Goal: Find specific page/section: Find specific page/section

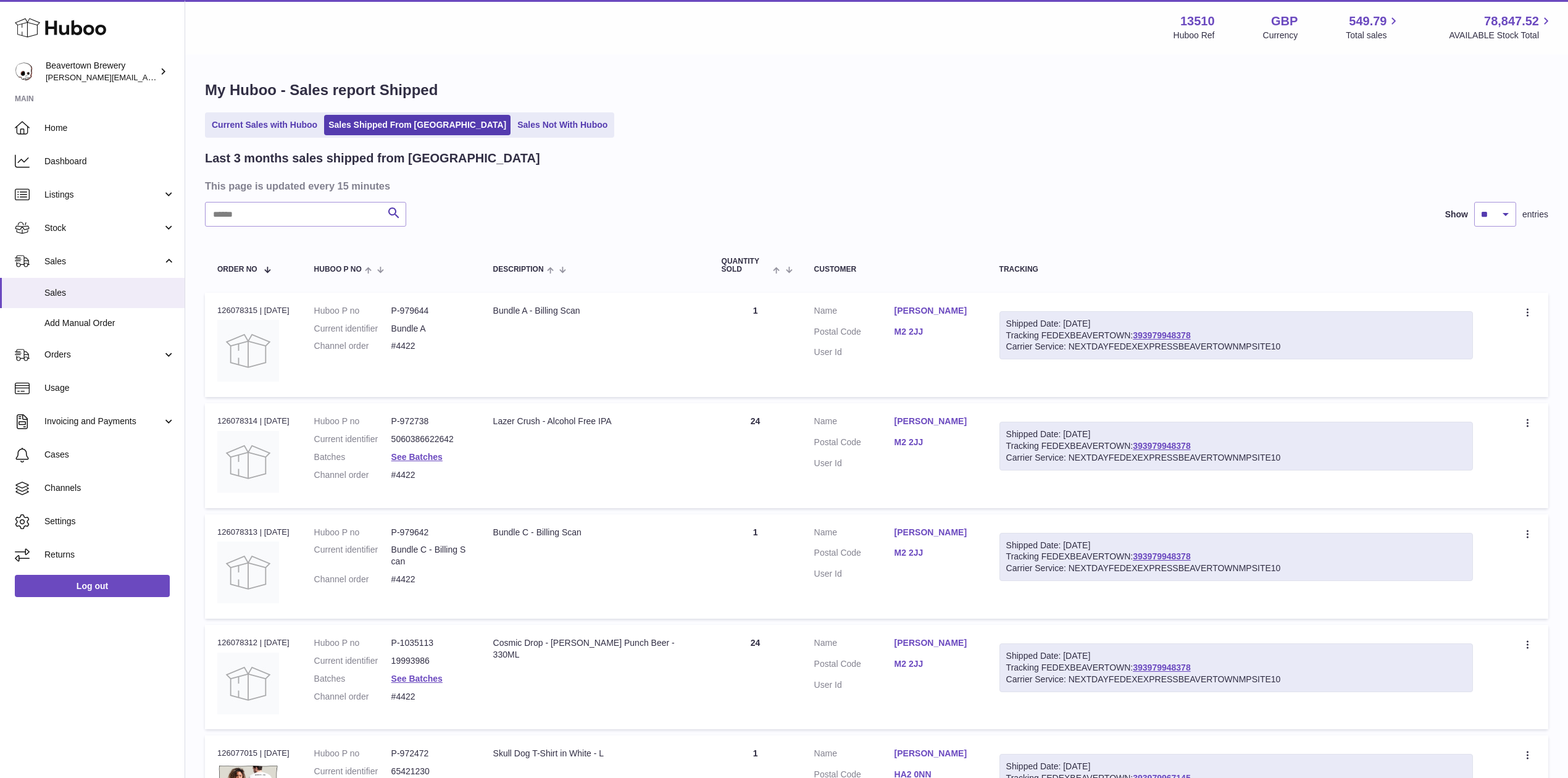
click at [515, 108] on div "My Huboo - Sales report Shipped Current Sales with Huboo Sales Shipped From Hub…" at bounding box center [877, 756] width 1383 height 1401
click at [514, 117] on link "Sales Not With Huboo" at bounding box center [562, 125] width 99 height 20
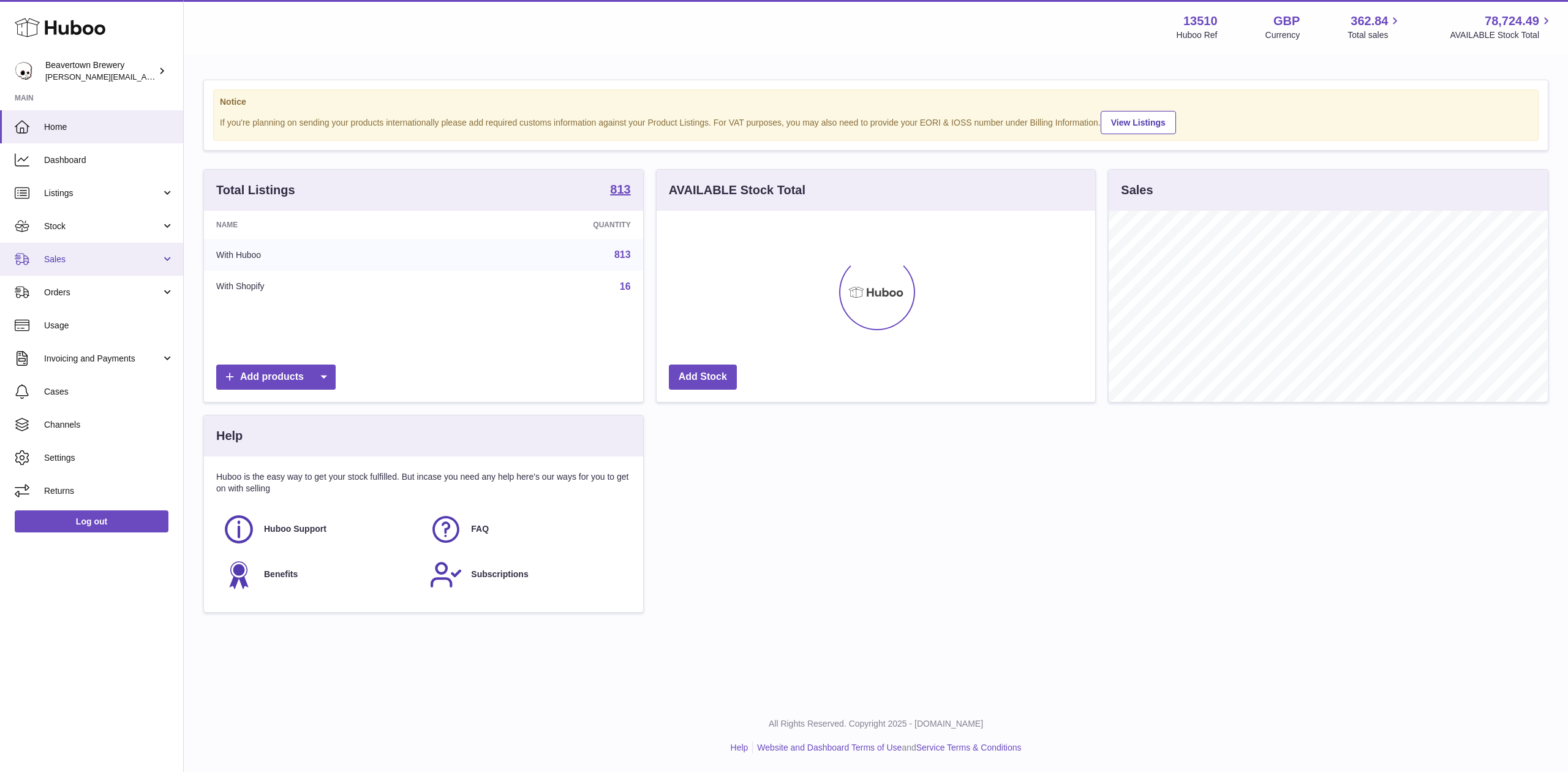
scroll to position [191, 439]
click at [87, 248] on link "Sales" at bounding box center [91, 259] width 183 height 33
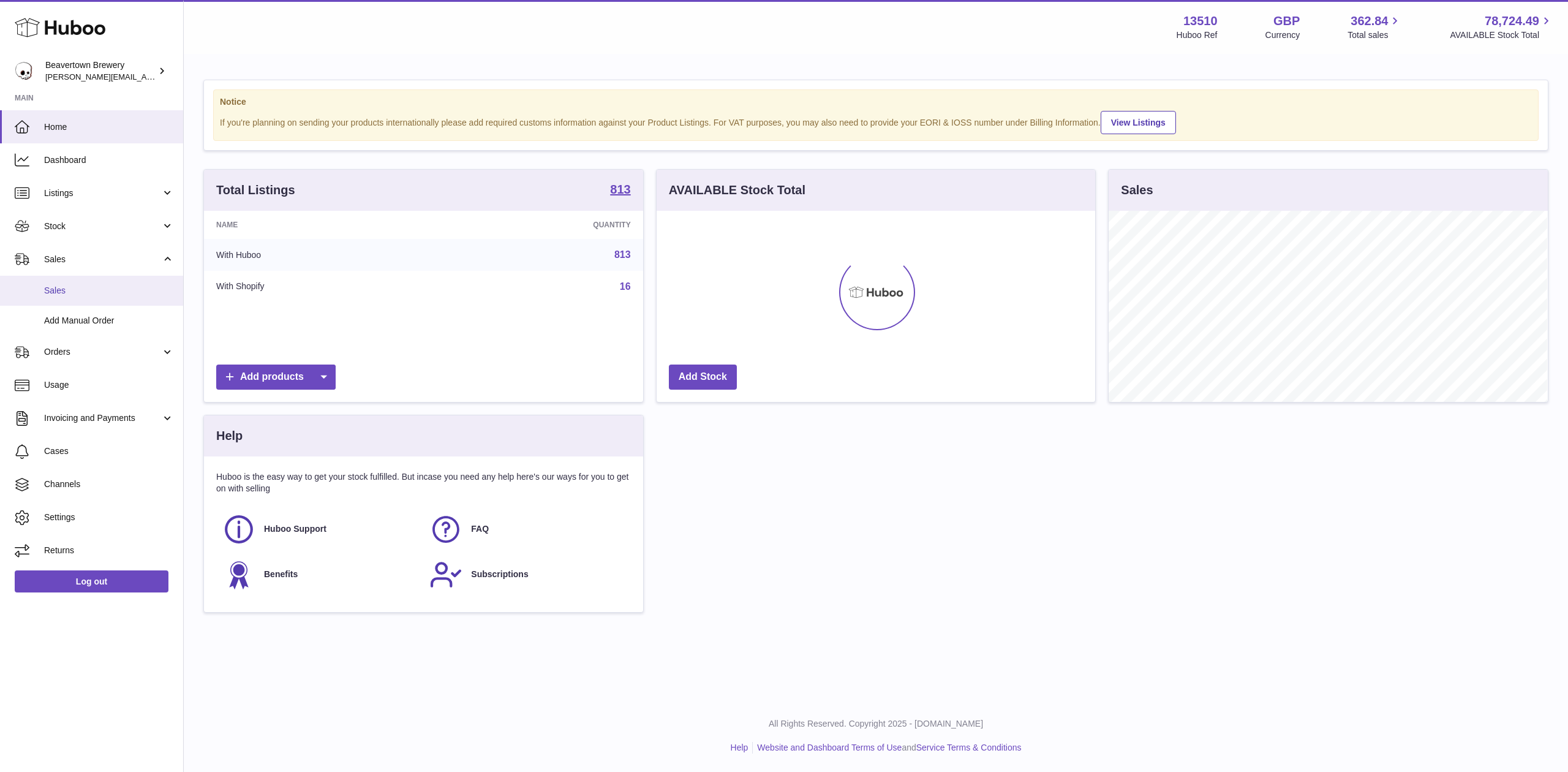
click at [94, 293] on span "Sales" at bounding box center [109, 291] width 130 height 11
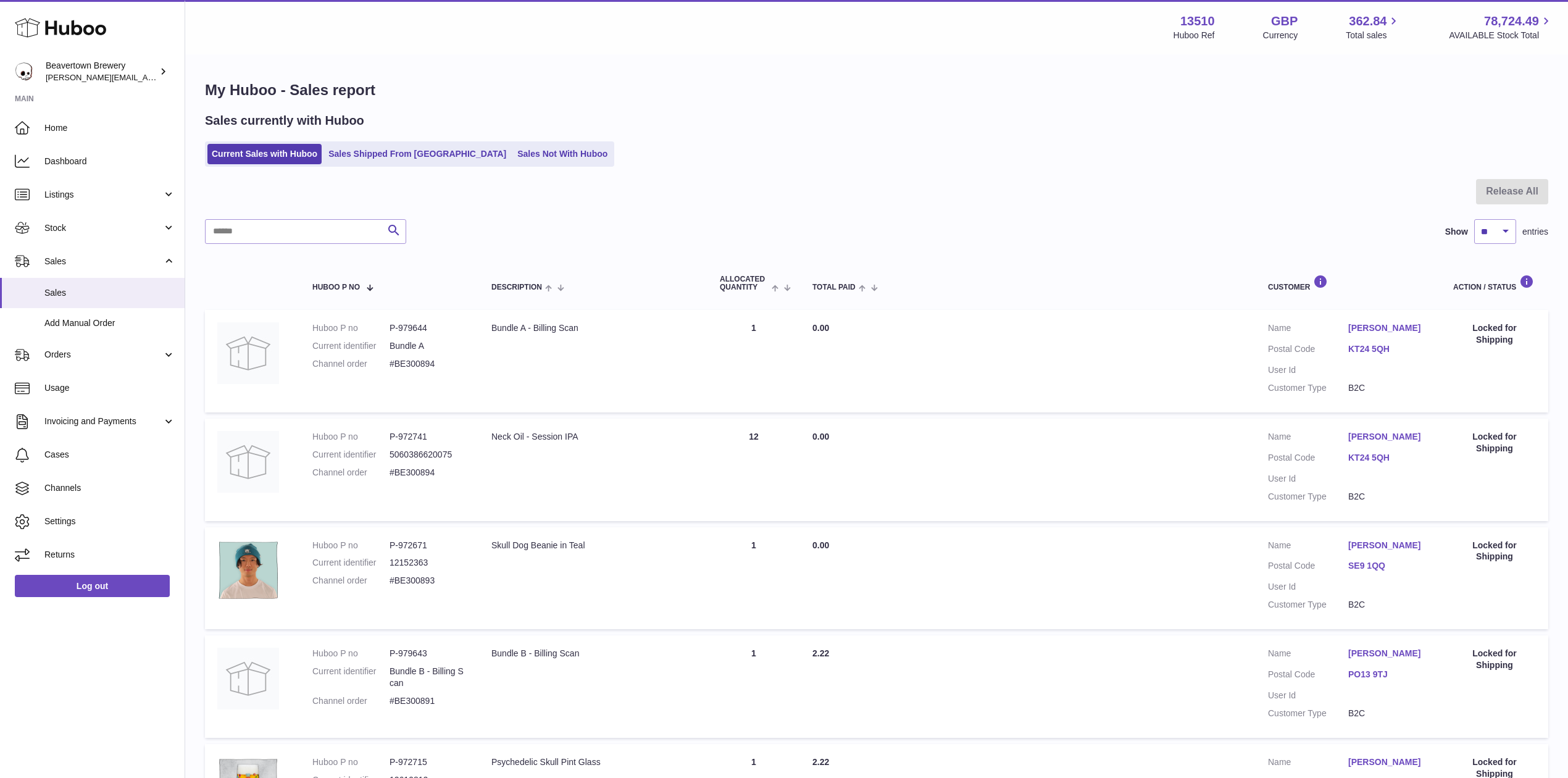
click at [457, 142] on ul "Current Sales with Huboo Sales Shipped From [GEOGRAPHIC_DATA] Sales Not With Hu…" at bounding box center [409, 153] width 409 height 25
click at [513, 144] on link "Sales Not With Huboo" at bounding box center [562, 153] width 99 height 20
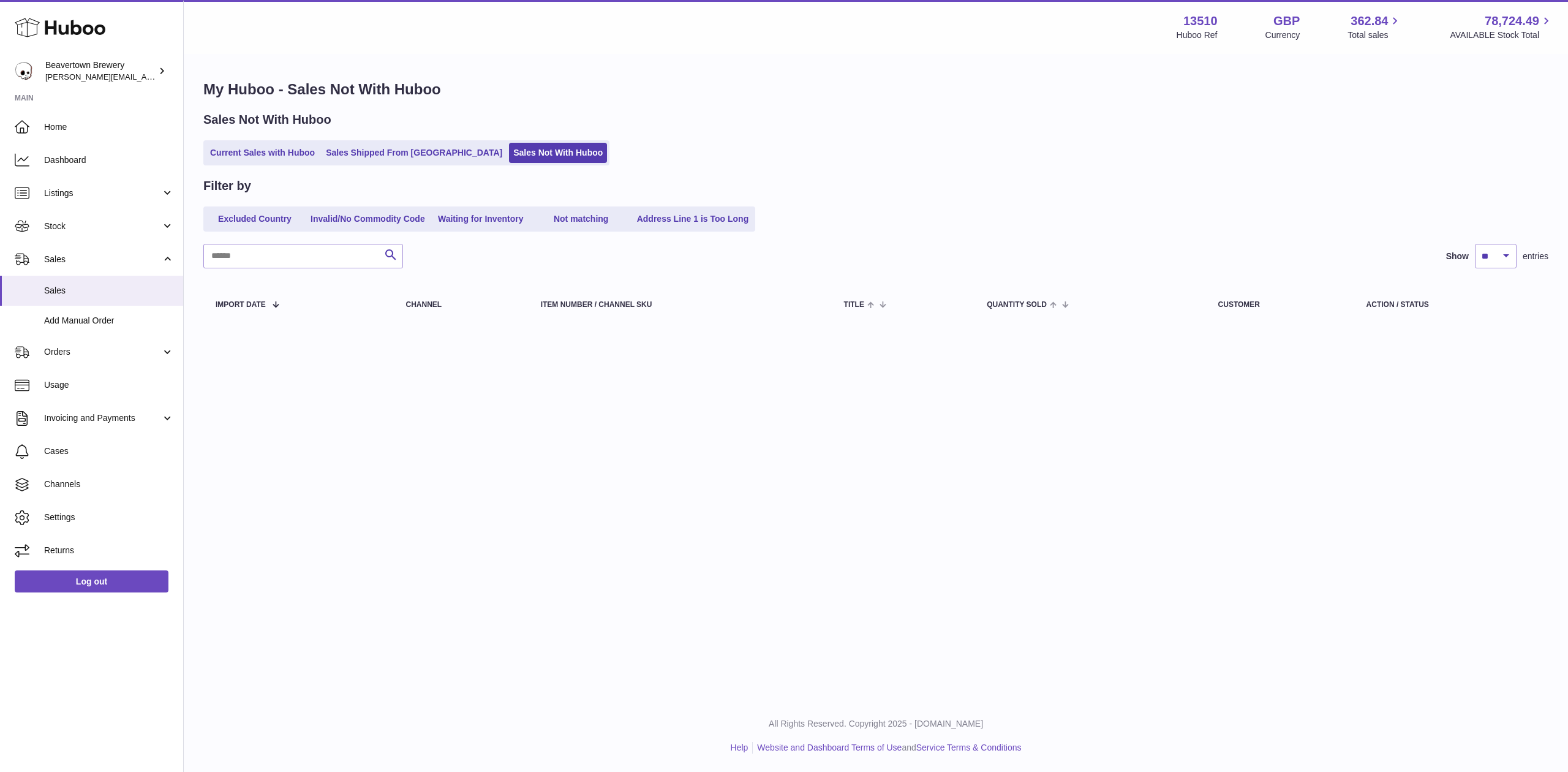
click at [397, 138] on div "Sales Not With Huboo Current Sales with Huboo Sales Shipped From Huboo Sales No…" at bounding box center [875, 138] width 1346 height 54
click at [395, 142] on link "Sales Shipped From [GEOGRAPHIC_DATA]" at bounding box center [413, 152] width 185 height 20
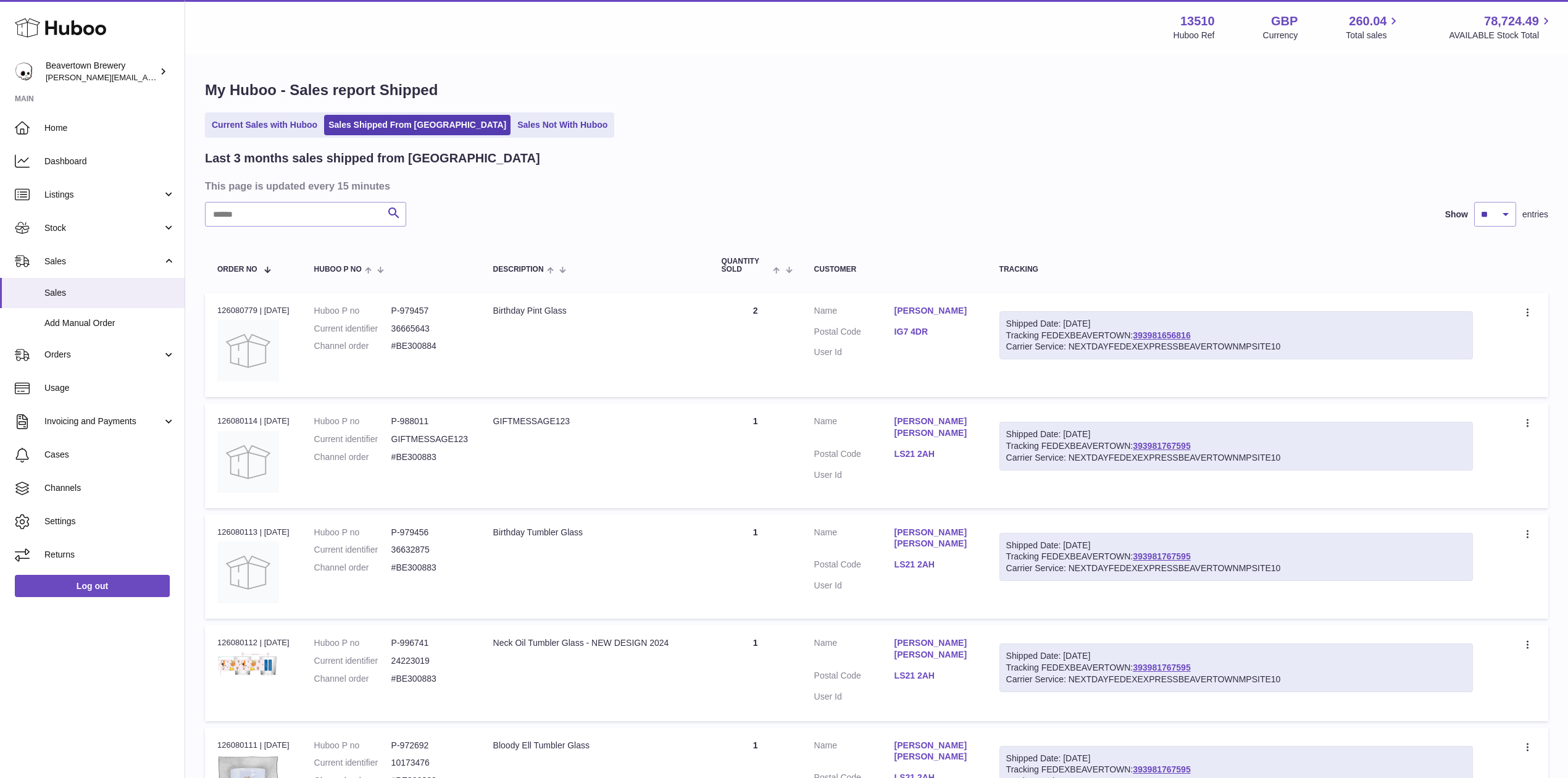
click at [557, 113] on div "Current Sales with Huboo Sales Shipped From [GEOGRAPHIC_DATA] Sales Not With Hu…" at bounding box center [876, 125] width 1343 height 25
click at [528, 122] on link "Sales Not With Huboo" at bounding box center [562, 125] width 99 height 20
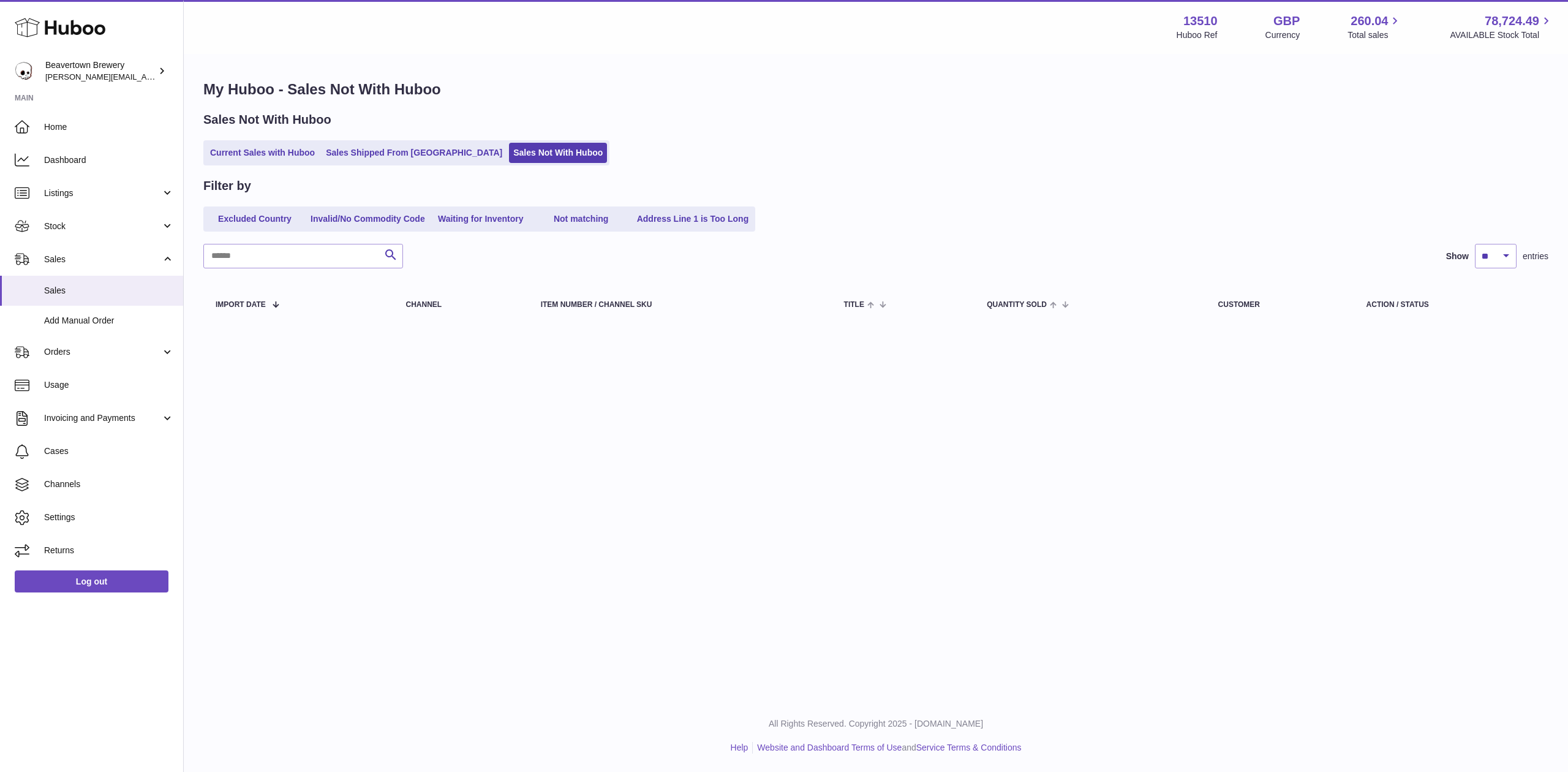
click at [373, 163] on ul "Current Sales with Huboo Sales Shipped From [GEOGRAPHIC_DATA] Sales Not With Hu…" at bounding box center [406, 152] width 406 height 25
click at [376, 155] on link "Sales Shipped From [GEOGRAPHIC_DATA]" at bounding box center [413, 152] width 185 height 20
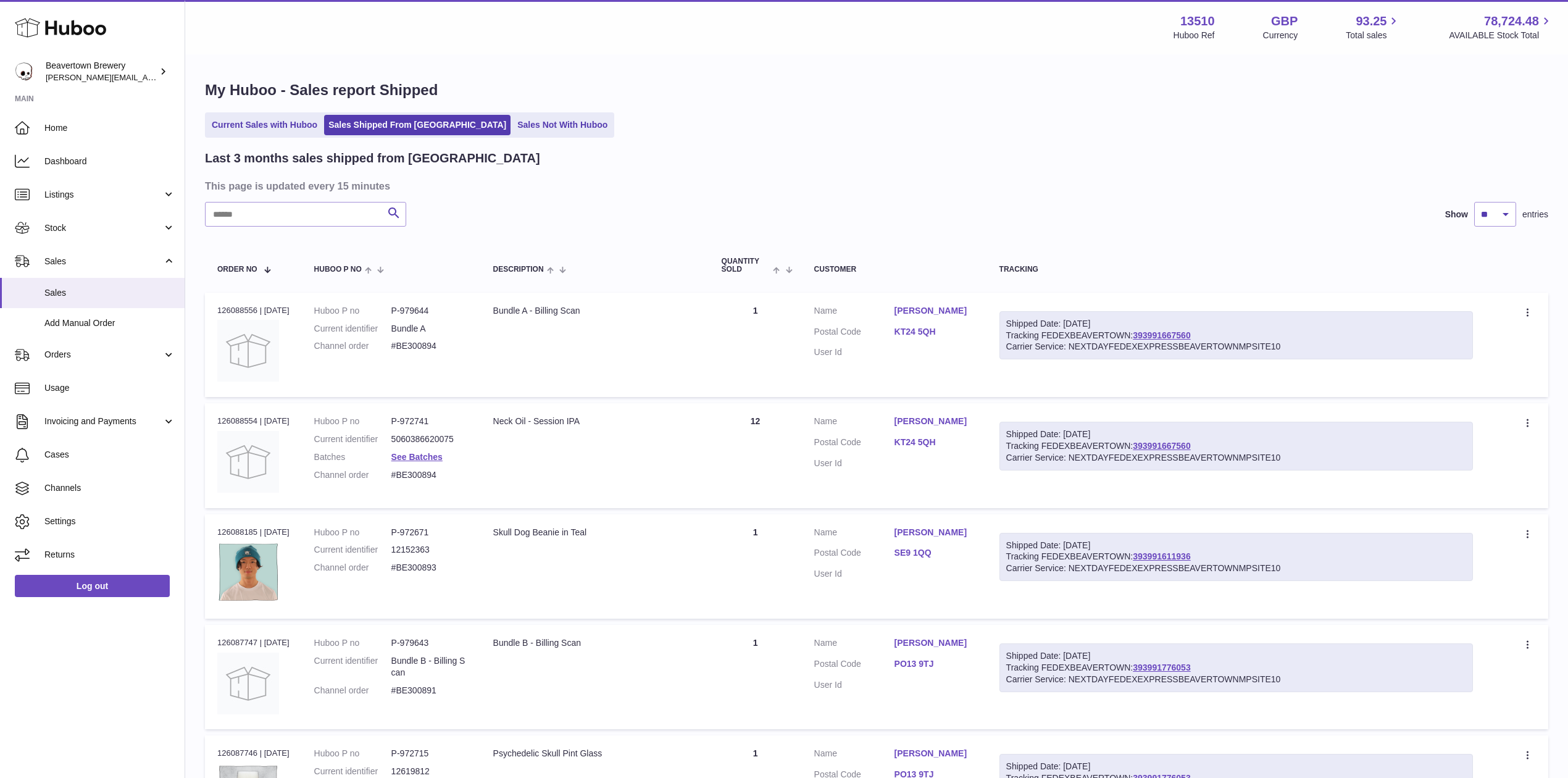
click at [515, 136] on ul "Current Sales with Huboo Sales Shipped From [GEOGRAPHIC_DATA] Sales Not With Hu…" at bounding box center [409, 125] width 409 height 25
click at [514, 116] on link "Sales Not With Huboo" at bounding box center [562, 125] width 99 height 20
